Goal: Navigation & Orientation: Find specific page/section

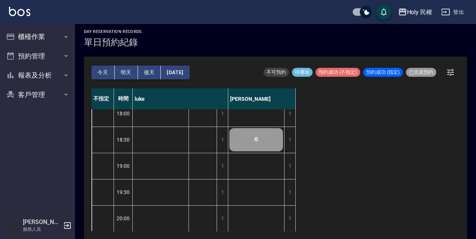
scroll to position [303, 0]
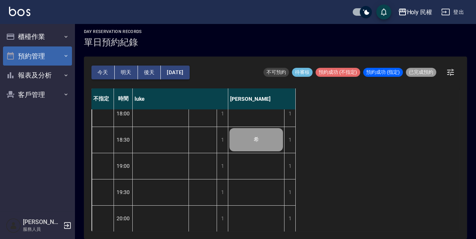
click at [32, 50] on button "預約管理" at bounding box center [37, 55] width 69 height 19
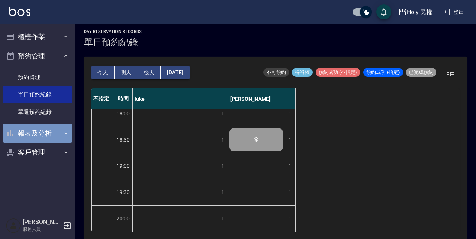
click at [49, 134] on button "報表及分析" at bounding box center [37, 133] width 69 height 19
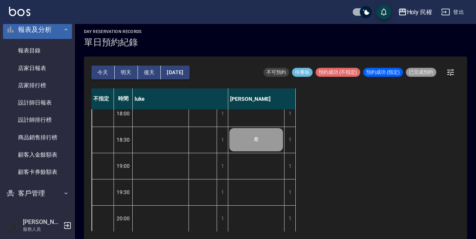
scroll to position [0, 0]
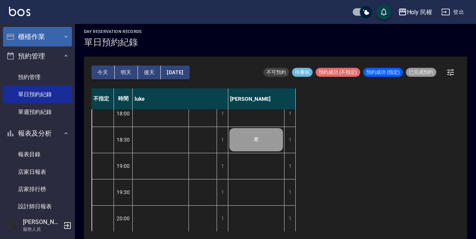
click at [42, 41] on button "櫃檯作業" at bounding box center [37, 36] width 69 height 19
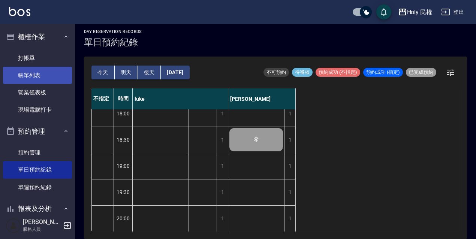
click at [43, 76] on link "帳單列表" at bounding box center [37, 75] width 69 height 17
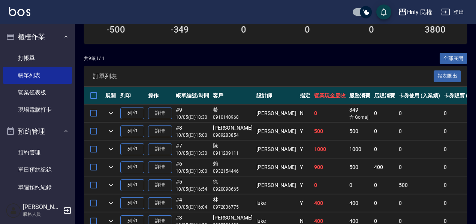
scroll to position [182, 0]
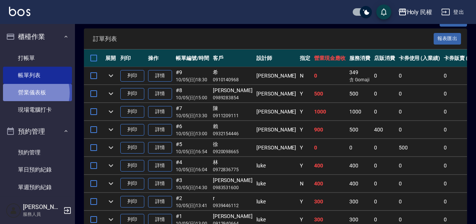
click at [29, 93] on link "營業儀表板" at bounding box center [37, 92] width 69 height 17
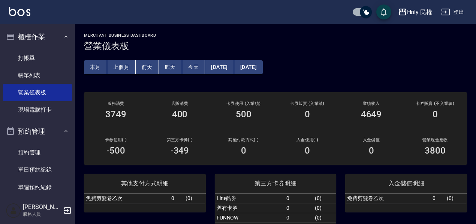
click at [123, 67] on button "上個月" at bounding box center [121, 67] width 28 height 14
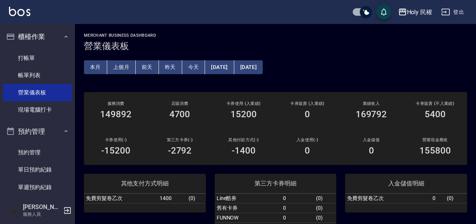
click at [112, 63] on button "上個月" at bounding box center [121, 67] width 28 height 14
click at [101, 64] on button "本月" at bounding box center [95, 67] width 23 height 14
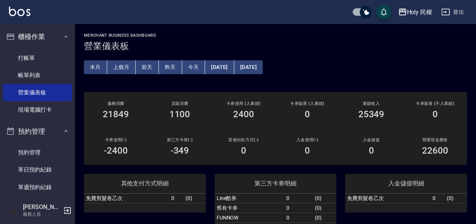
click at [143, 62] on button "前天" at bounding box center [147, 67] width 23 height 14
click at [170, 64] on button "昨天" at bounding box center [170, 67] width 23 height 14
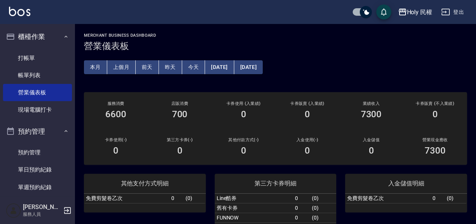
click at [187, 63] on button "今天" at bounding box center [193, 67] width 23 height 14
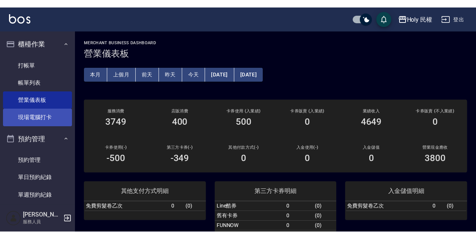
scroll to position [75, 0]
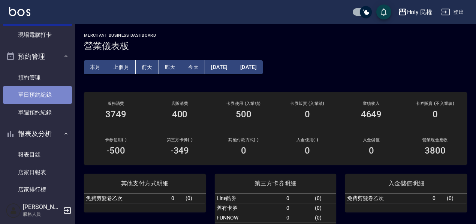
click at [47, 99] on link "單日預約紀錄" at bounding box center [37, 94] width 69 height 17
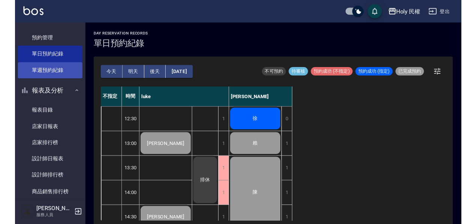
scroll to position [150, 0]
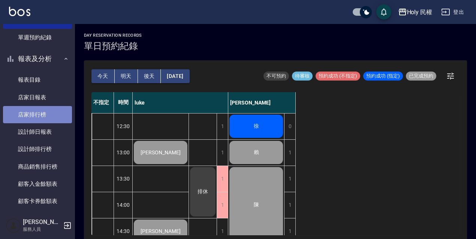
click at [46, 113] on link "店家排行榜" at bounding box center [37, 114] width 69 height 17
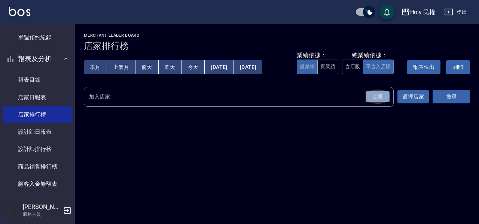
click at [386, 101] on div "全選" at bounding box center [378, 97] width 24 height 12
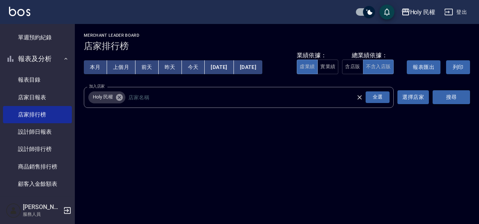
click at [444, 96] on button "搜尋" at bounding box center [451, 97] width 37 height 14
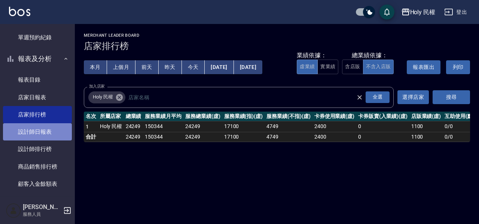
click at [50, 130] on link "設計師日報表" at bounding box center [37, 131] width 69 height 17
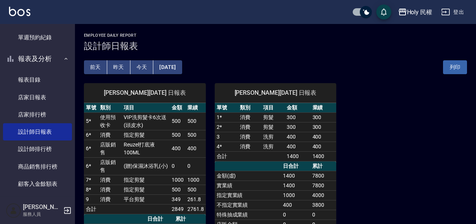
scroll to position [37, 0]
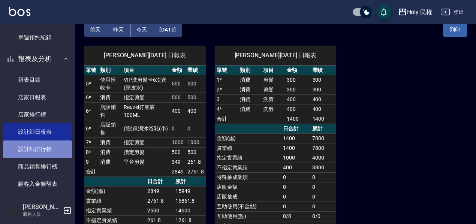
click at [46, 145] on link "設計師排行榜" at bounding box center [37, 148] width 69 height 17
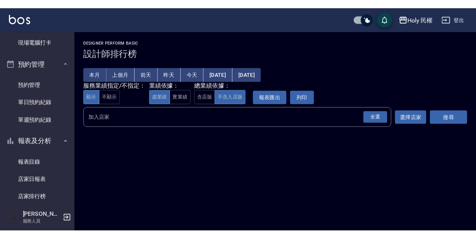
scroll to position [37, 0]
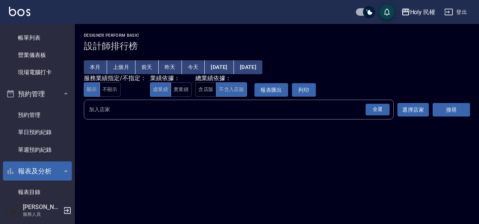
click at [43, 167] on button "報表及分析" at bounding box center [37, 170] width 69 height 19
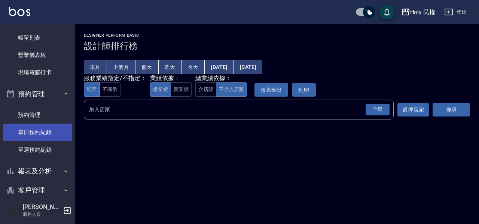
click at [42, 132] on link "單日預約紀錄" at bounding box center [37, 132] width 69 height 17
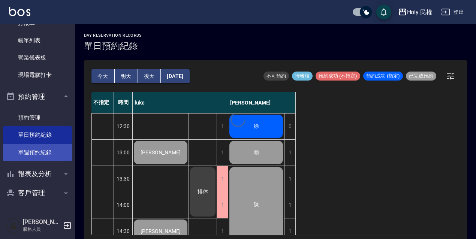
scroll to position [34, 0]
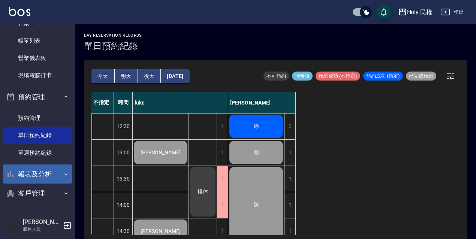
click at [34, 174] on button "報表及分析" at bounding box center [37, 173] width 69 height 19
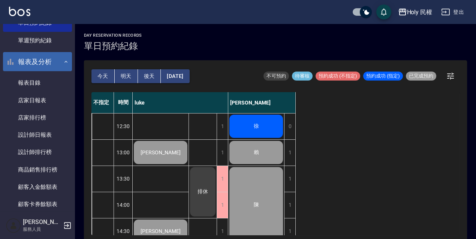
scroll to position [179, 0]
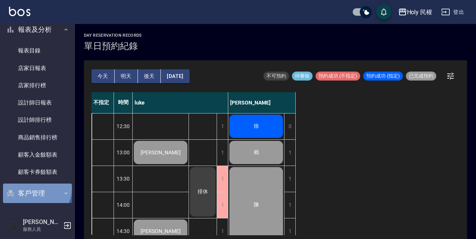
click at [35, 188] on button "客戶管理" at bounding box center [37, 192] width 69 height 19
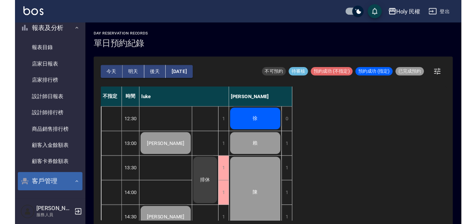
scroll to position [219, 0]
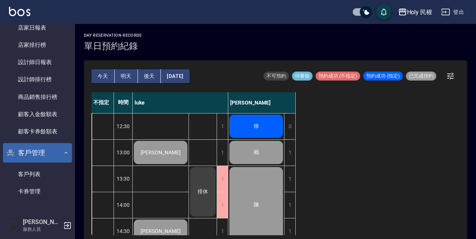
click at [35, 188] on link "卡券管理" at bounding box center [37, 191] width 69 height 17
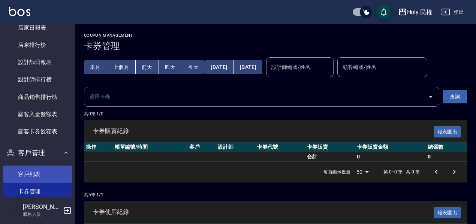
scroll to position [234, 0]
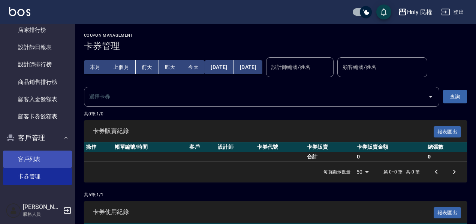
click at [36, 158] on link "客戶列表" at bounding box center [37, 159] width 69 height 17
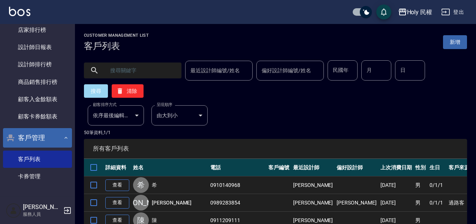
click at [49, 131] on button "客戶管理" at bounding box center [37, 137] width 69 height 19
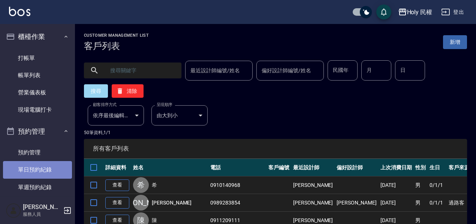
click at [43, 162] on link "單日預約紀錄" at bounding box center [37, 169] width 69 height 17
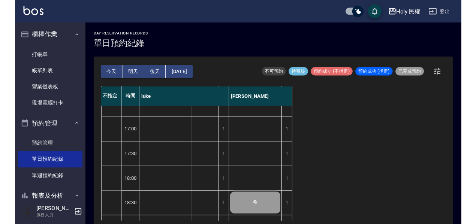
scroll to position [303, 0]
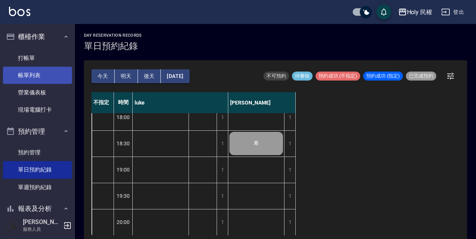
click at [37, 81] on link "帳單列表" at bounding box center [37, 75] width 69 height 17
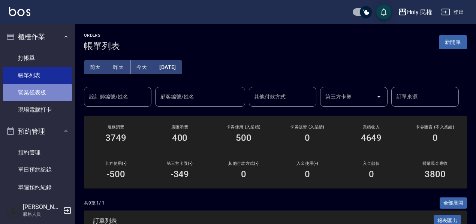
click at [51, 97] on link "營業儀表板" at bounding box center [37, 92] width 69 height 17
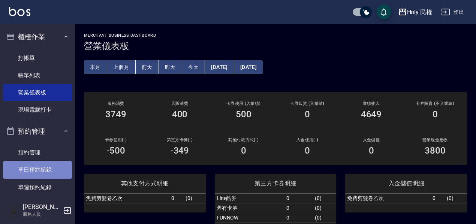
click at [49, 175] on link "單日預約紀錄" at bounding box center [37, 169] width 69 height 17
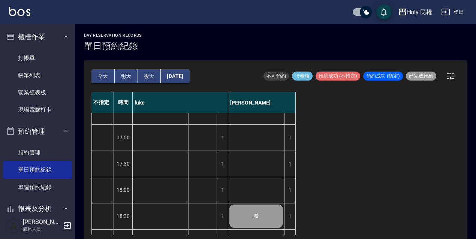
scroll to position [303, 0]
